Goal: Information Seeking & Learning: Find specific page/section

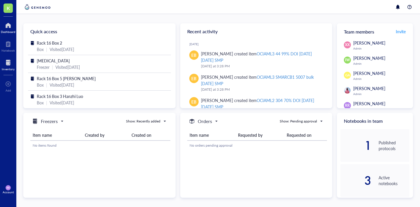
click at [6, 65] on div at bounding box center [8, 62] width 13 height 9
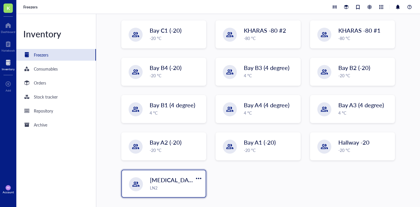
scroll to position [120, 0]
click at [175, 176] on span "[MEDICAL_DATA]" at bounding box center [174, 180] width 48 height 8
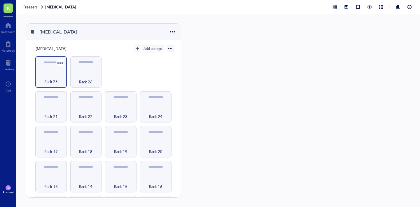
click at [53, 81] on span "Rack 25" at bounding box center [50, 82] width 13 height 6
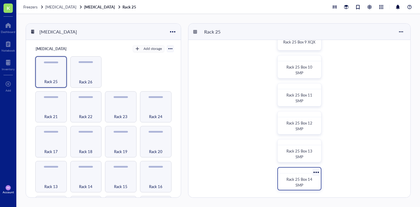
scroll to position [244, 0]
click at [298, 184] on span "Rack 25 Box 14 SMP" at bounding box center [300, 182] width 27 height 11
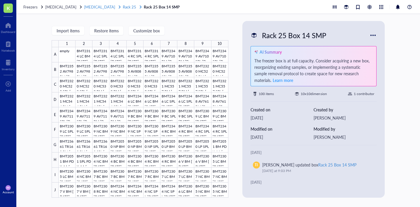
click at [123, 8] on span "Rack 25" at bounding box center [129, 7] width 13 height 6
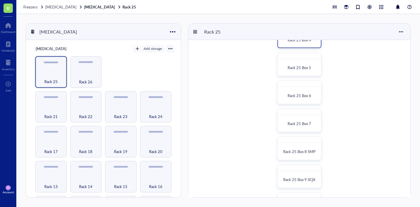
scroll to position [213, 0]
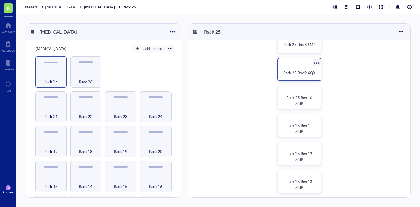
click at [300, 73] on span "Rack 25 Box 9 XQX" at bounding box center [299, 73] width 32 height 6
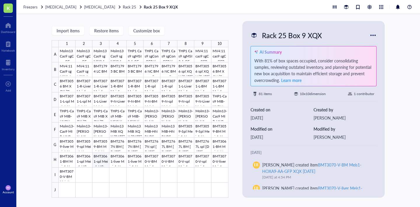
click at [102, 161] on div at bounding box center [144, 122] width 170 height 151
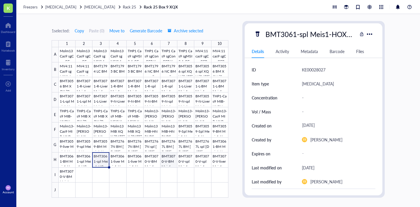
click at [168, 163] on div at bounding box center [144, 122] width 170 height 151
click at [184, 163] on div at bounding box center [144, 122] width 170 height 151
click at [201, 163] on div at bounding box center [144, 122] width 170 height 151
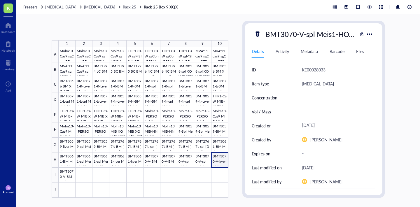
click at [222, 161] on div at bounding box center [144, 122] width 170 height 151
click at [64, 175] on div at bounding box center [144, 122] width 170 height 151
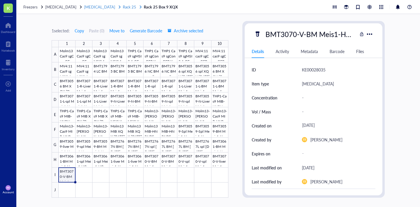
click at [123, 8] on span "Rack 25" at bounding box center [129, 7] width 13 height 6
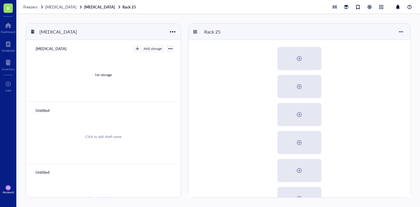
click at [83, 10] on div "Freezers [MEDICAL_DATA] [MEDICAL_DATA] Rack 25" at bounding box center [218, 7] width 404 height 14
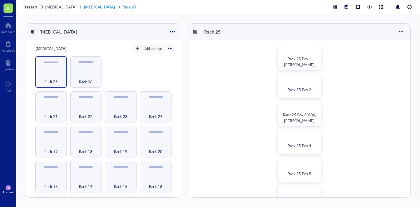
click at [86, 9] on link "[MEDICAL_DATA] Rack 25" at bounding box center [110, 6] width 53 height 5
click at [60, 7] on span "[MEDICAL_DATA]" at bounding box center [60, 7] width 31 height 6
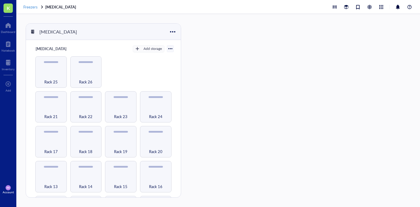
click at [35, 6] on span "Freezers" at bounding box center [30, 7] width 14 height 6
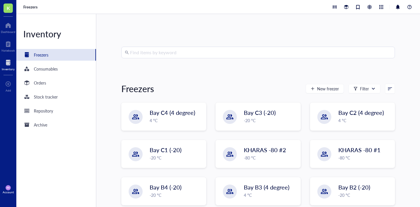
click at [192, 52] on input "search" at bounding box center [261, 52] width 262 height 11
type input "bmt"
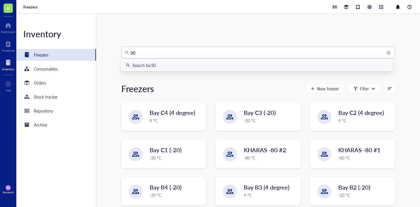
type input "3"
type input "3069"
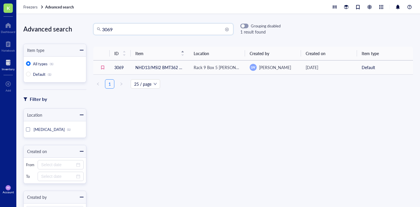
click at [196, 28] on input "3069" at bounding box center [166, 29] width 128 height 11
type input "3070"
click at [42, 130] on span "[MEDICAL_DATA]" at bounding box center [49, 130] width 31 height 6
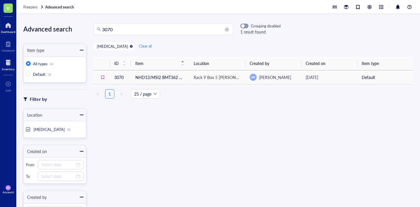
click at [10, 26] on div at bounding box center [8, 25] width 15 height 9
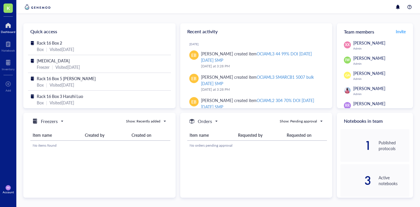
click at [12, 6] on span "K" at bounding box center [8, 8] width 9 height 9
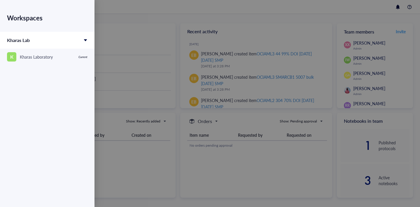
click at [123, 22] on div at bounding box center [210, 103] width 420 height 207
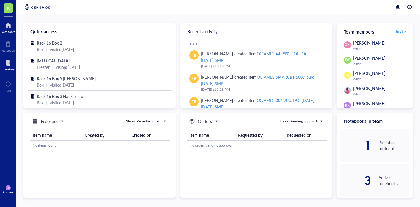
click at [12, 63] on div at bounding box center [8, 62] width 13 height 9
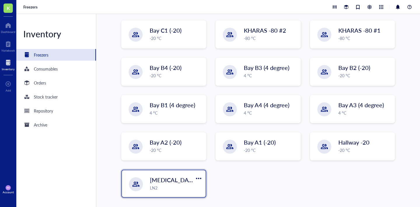
scroll to position [120, 0]
click at [176, 178] on span "[MEDICAL_DATA]" at bounding box center [174, 180] width 48 height 8
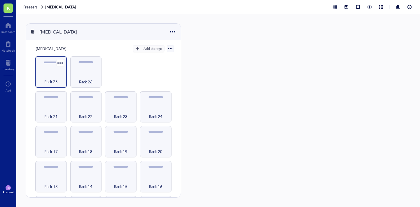
click at [55, 76] on div "Rack 25" at bounding box center [51, 78] width 26 height 13
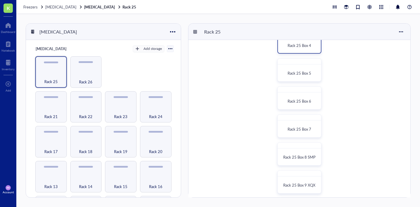
scroll to position [141, 0]
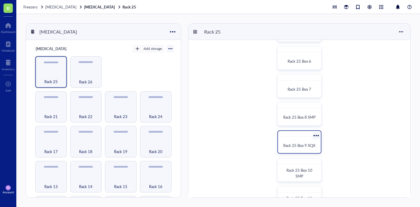
click at [303, 148] on span "Rack 25 Box 9 XQX" at bounding box center [299, 146] width 32 height 6
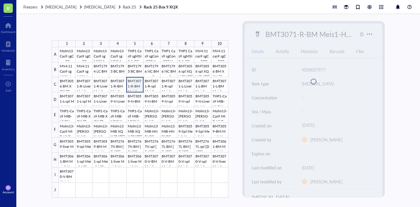
click at [130, 87] on div at bounding box center [144, 122] width 170 height 151
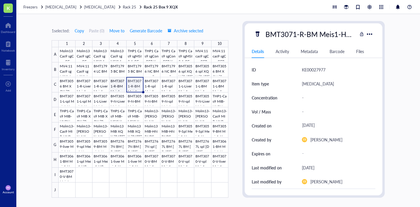
click at [115, 86] on div at bounding box center [144, 122] width 170 height 151
click at [133, 84] on div at bounding box center [144, 122] width 170 height 151
click at [123, 7] on span "Rack 25" at bounding box center [129, 7] width 13 height 6
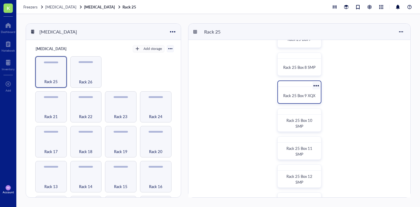
scroll to position [186, 0]
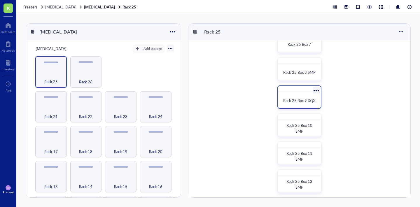
click at [295, 102] on span "Rack 25 Box 9 XQX" at bounding box center [299, 101] width 32 height 6
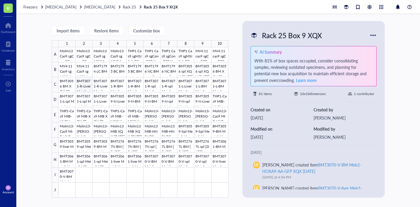
click at [80, 87] on div at bounding box center [144, 122] width 170 height 151
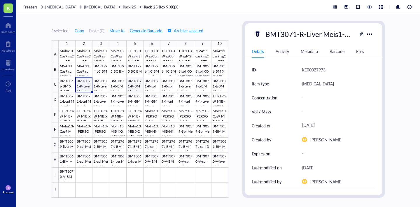
click at [136, 86] on div at bounding box center [144, 122] width 170 height 151
click at [148, 133] on div at bounding box center [144, 122] width 170 height 151
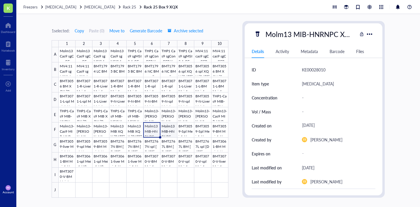
click at [172, 132] on div at bounding box center [144, 122] width 170 height 151
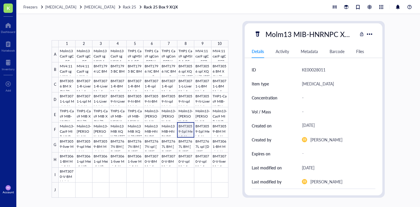
click at [185, 132] on div at bounding box center [144, 122] width 170 height 151
click at [205, 133] on div at bounding box center [144, 122] width 170 height 151
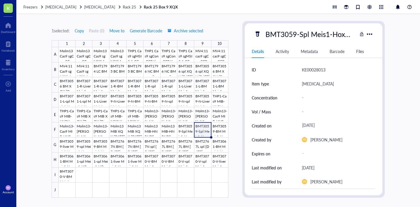
click at [328, 36] on div "BMT3059-Spl Meis1-HoxA9-WT G418 XQX [DATE]" at bounding box center [310, 34] width 95 height 12
click at [284, 35] on input "BMT3059-Spl Meis1-HoxA9-WT G418 XQX [DATE]" at bounding box center [310, 34] width 94 height 12
click at [413, 62] on div "1 selected: Copy Paste ( 0 ) Move to Generate Barcode Archive selected 1 2 3 4 …" at bounding box center [218, 110] width 404 height 193
click at [217, 133] on div at bounding box center [144, 122] width 170 height 151
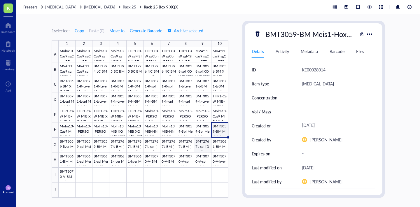
click at [199, 147] on div at bounding box center [144, 122] width 170 height 151
click at [123, 8] on span "Rack 25" at bounding box center [129, 7] width 13 height 6
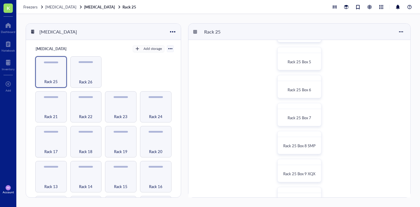
scroll to position [135, 0]
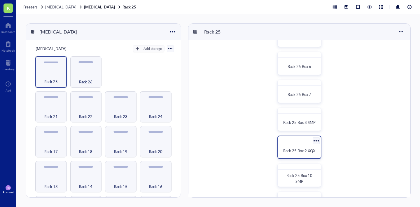
click at [300, 145] on div "Rack 25 Box 9 XQX" at bounding box center [300, 151] width 38 height 13
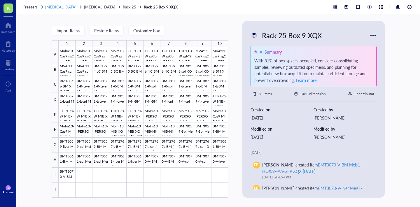
click at [68, 9] on span "[MEDICAL_DATA]" at bounding box center [60, 7] width 31 height 6
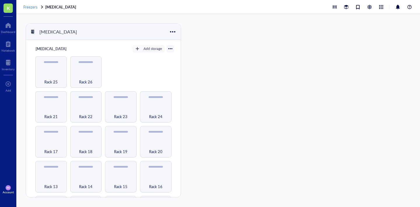
click at [32, 6] on span "Freezers" at bounding box center [30, 7] width 14 height 6
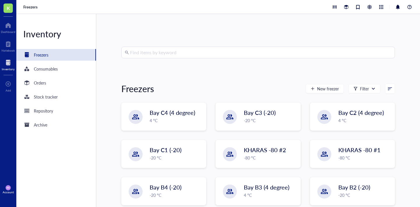
click at [224, 51] on input "search" at bounding box center [261, 52] width 262 height 11
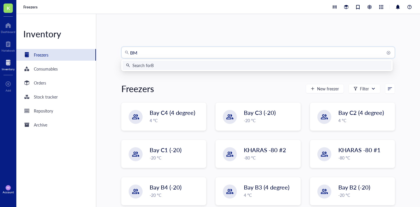
type input "BMT"
type input "hoxa9"
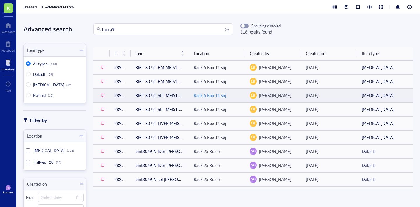
click at [208, 96] on div "Rack 6 Box 11 yxj" at bounding box center [210, 95] width 32 height 6
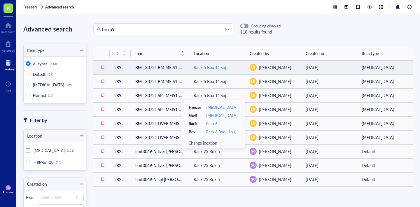
click at [205, 64] on div "Rack 6 Box 11 yxj" at bounding box center [210, 67] width 32 height 6
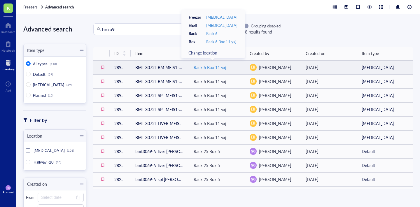
click at [205, 64] on div "Rack 6 Box 11 yxj" at bounding box center [210, 67] width 32 height 6
click at [209, 67] on div "Rack 6 Box 11 yxj" at bounding box center [210, 67] width 32 height 6
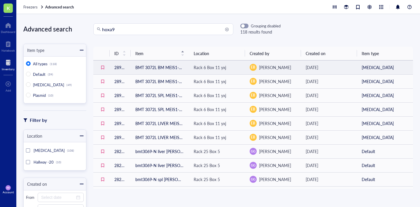
click at [161, 66] on td "BMT 3072L BM MEIS1-HOXA9 TALE GFP XQX [DATE]" at bounding box center [160, 67] width 58 height 14
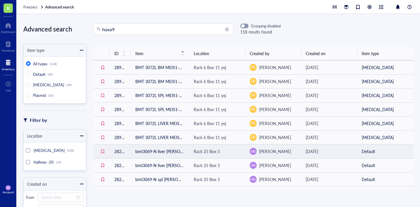
click at [149, 150] on td "bmt3069-N liver [PERSON_NAME]-hoxa9-wt GFP XQX [DATE]" at bounding box center [160, 152] width 58 height 14
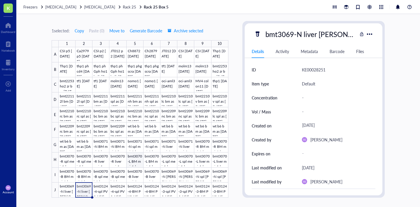
click at [135, 164] on div at bounding box center [144, 122] width 170 height 151
click at [85, 189] on div at bounding box center [144, 122] width 170 height 151
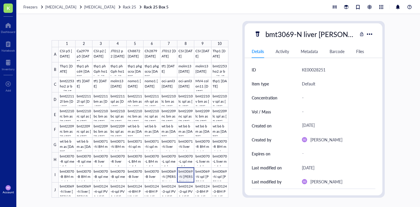
click at [185, 179] on div at bounding box center [144, 122] width 170 height 151
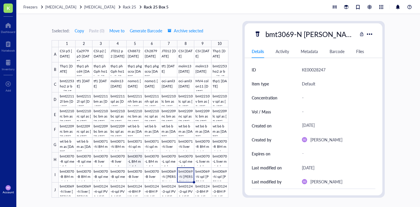
click at [135, 164] on div at bounding box center [144, 122] width 170 height 151
click at [37, 8] on div "Freezers" at bounding box center [30, 6] width 14 height 5
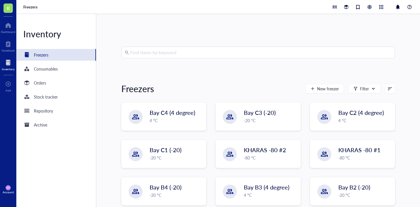
click at [192, 55] on input "search" at bounding box center [261, 52] width 262 height 11
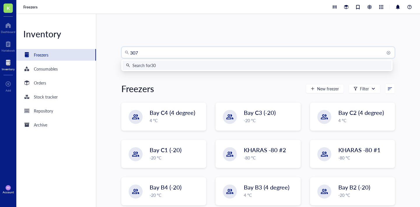
type input "3072"
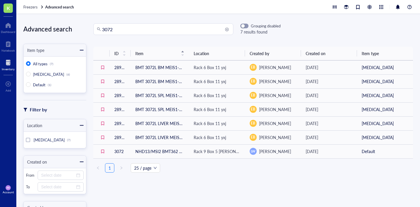
click at [159, 28] on input "3072" at bounding box center [166, 29] width 128 height 11
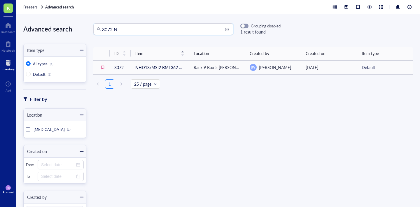
click at [115, 27] on input "3072 N" at bounding box center [166, 29] width 128 height 11
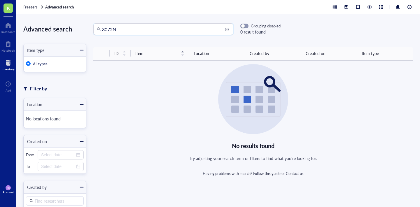
click at [124, 28] on input "3072N" at bounding box center [166, 29] width 128 height 11
type input "3072"
